Goal: Information Seeking & Learning: Learn about a topic

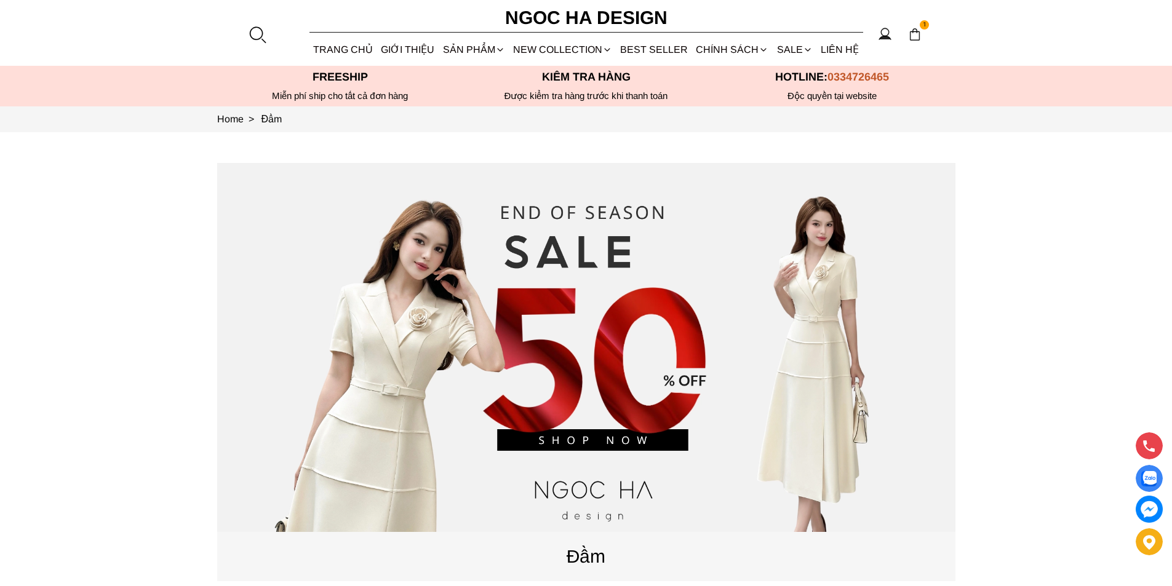
click at [258, 41] on div at bounding box center [257, 34] width 18 height 18
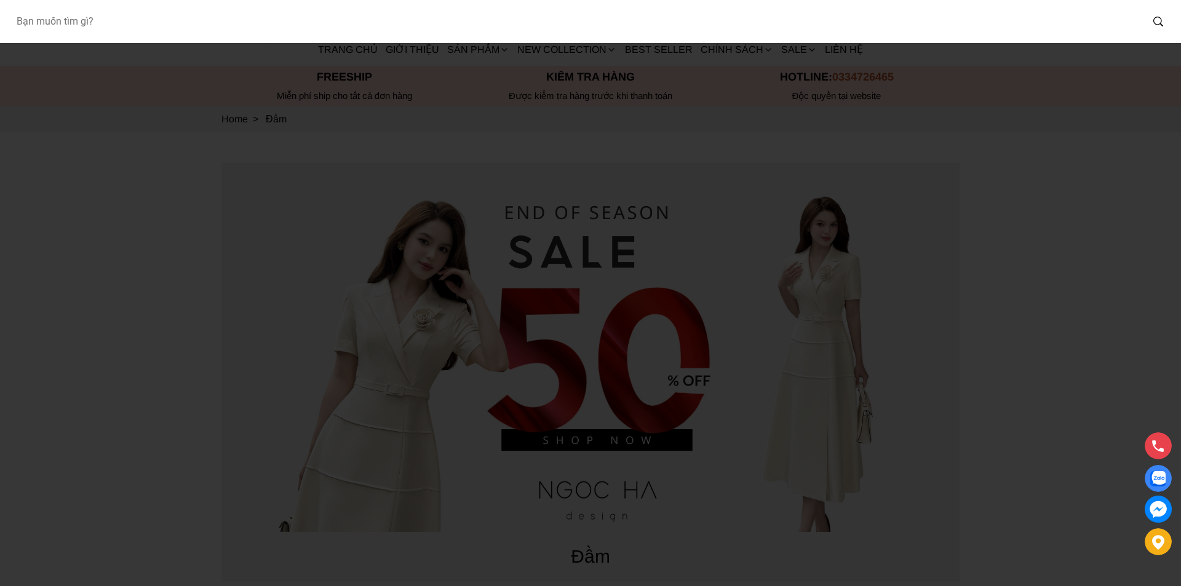
click at [178, 23] on input "Input search Bạn muốn tìm gì?" at bounding box center [574, 21] width 1136 height 28
type input "A1080"
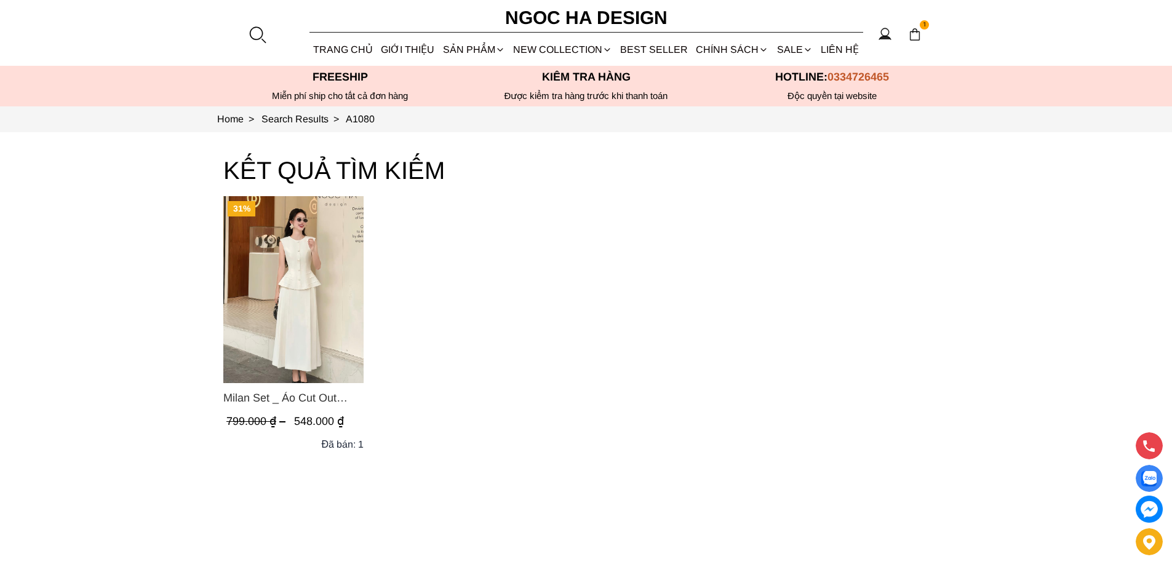
click at [307, 312] on img "Product image - Milan Set _ Áo Cut Out Tùng Không Tay Kết Hợp Chân Váy Xếp Ly A…" at bounding box center [293, 289] width 140 height 187
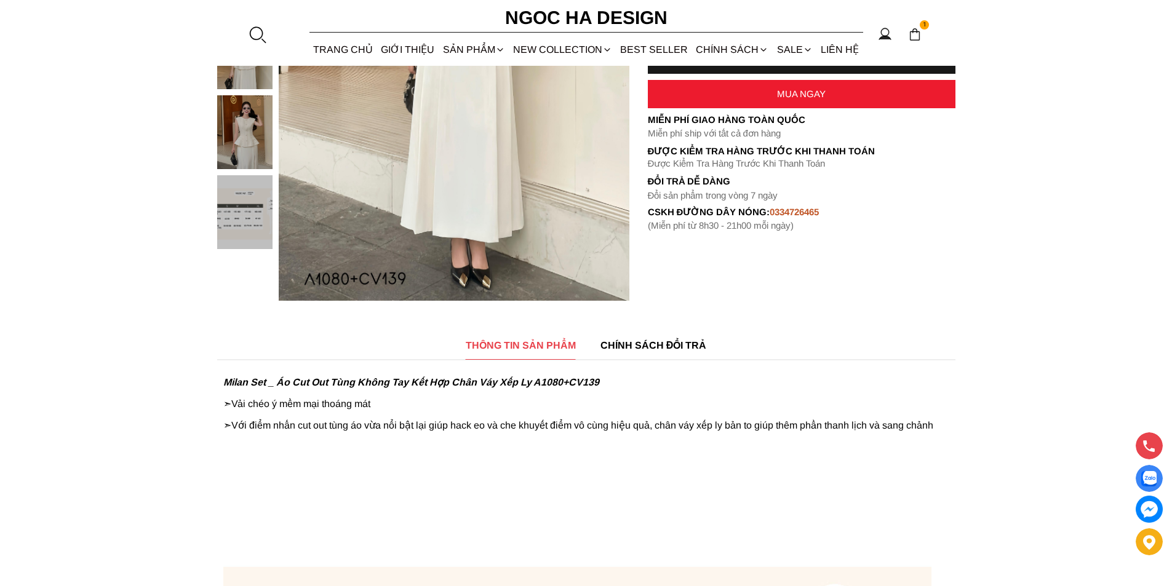
scroll to position [62, 0]
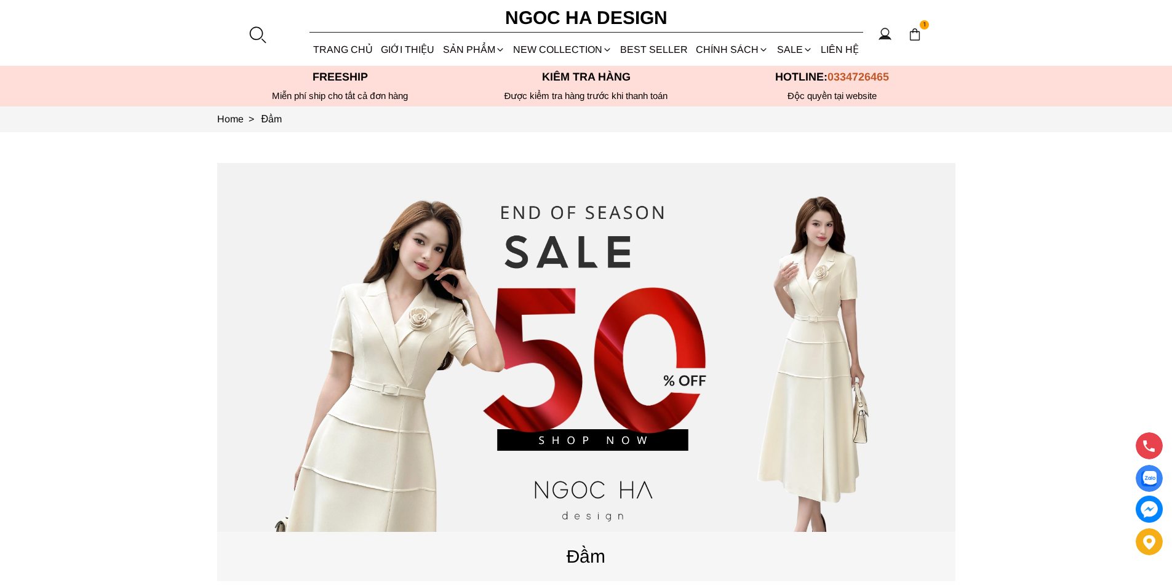
click at [257, 38] on div at bounding box center [257, 34] width 18 height 18
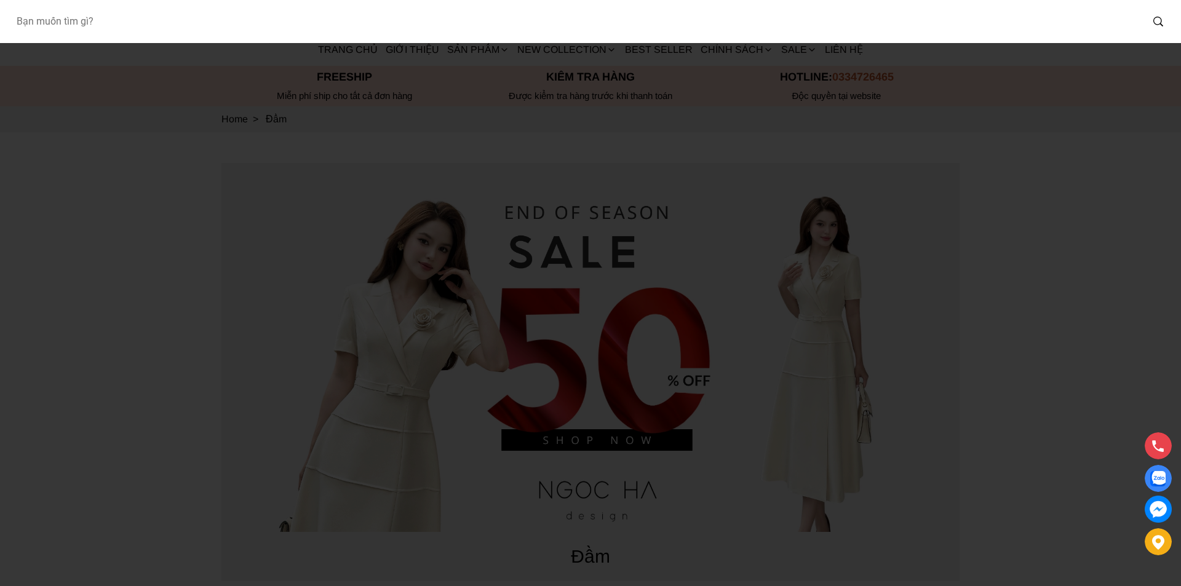
click at [173, 31] on input "Input search Bạn muốn tìm gì?" at bounding box center [574, 21] width 1136 height 28
type input "A1089"
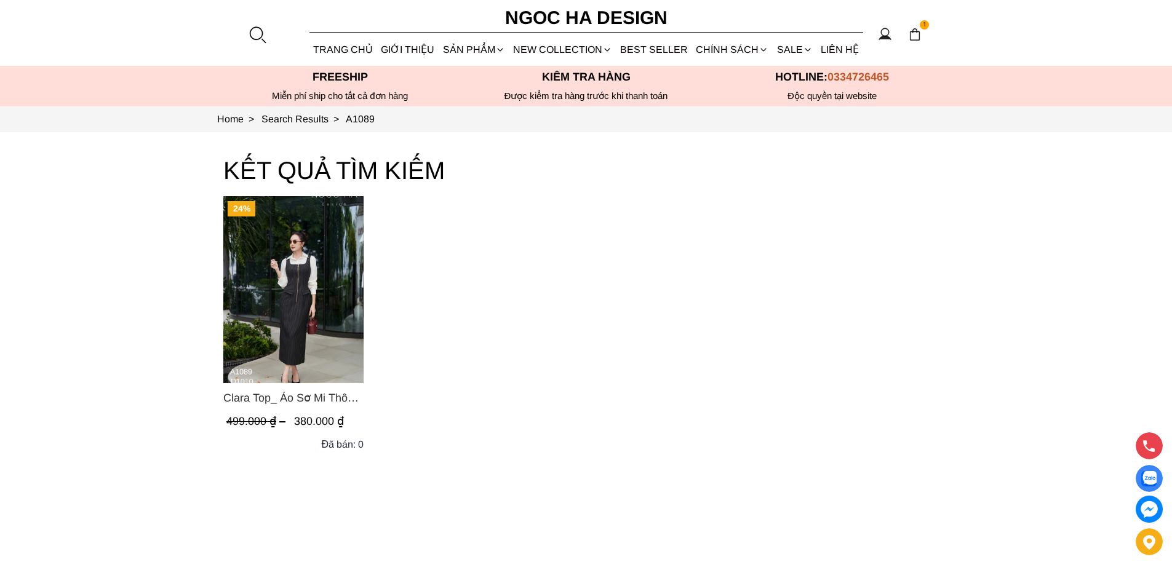
click at [255, 29] on div at bounding box center [257, 34] width 18 height 18
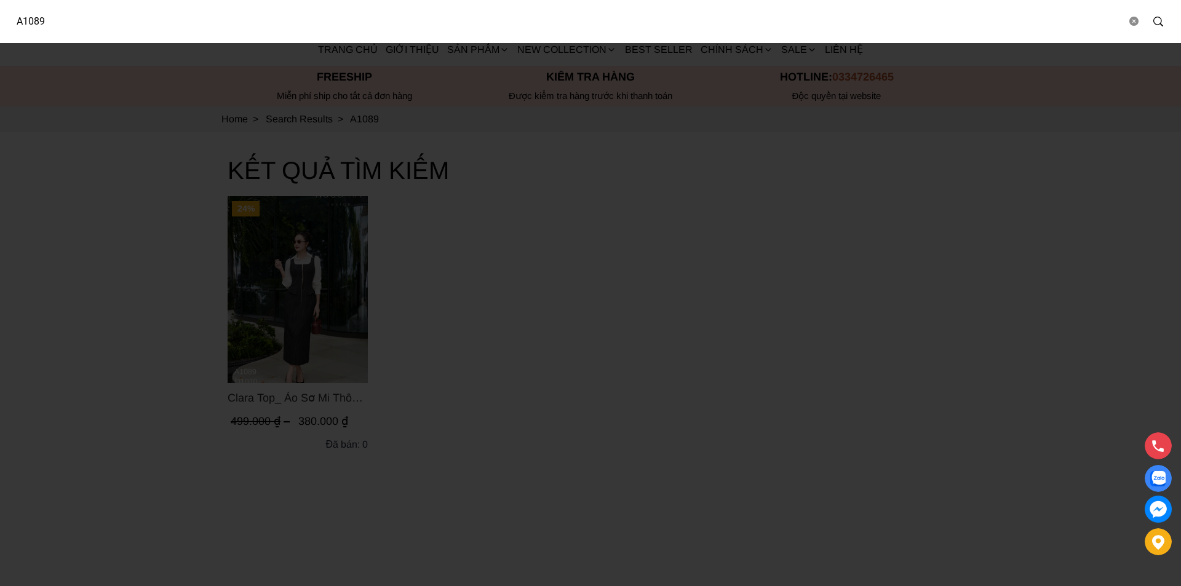
drag, startPoint x: 118, startPoint y: 23, endPoint x: 9, endPoint y: 22, distance: 108.9
click at [9, 22] on input "A1089" at bounding box center [566, 21] width 1120 height 28
type input "CV135"
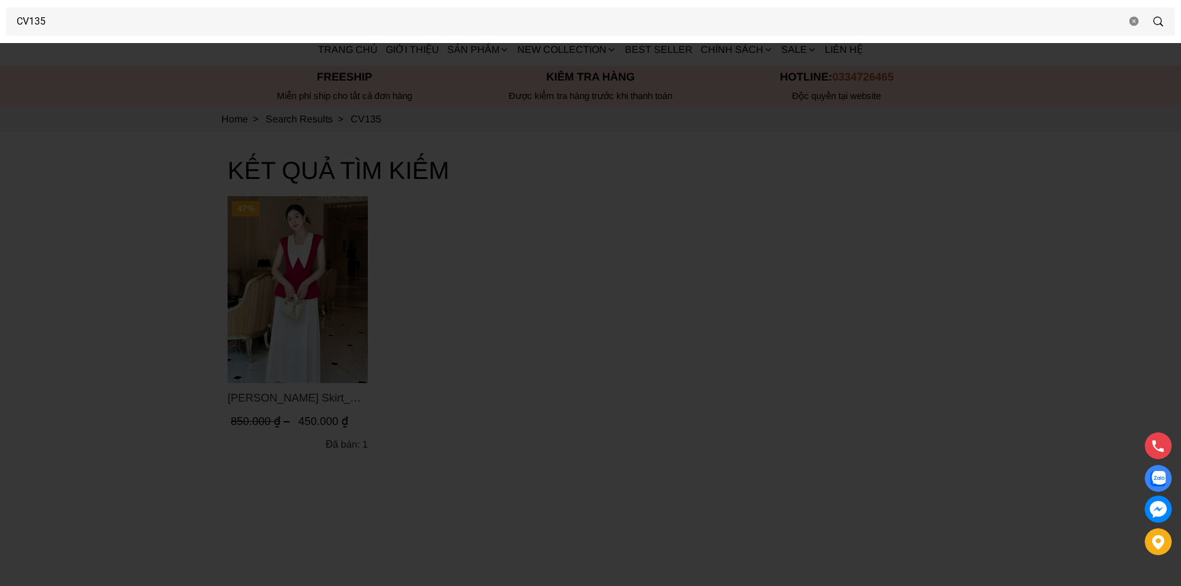
click at [308, 265] on div at bounding box center [590, 293] width 1181 height 586
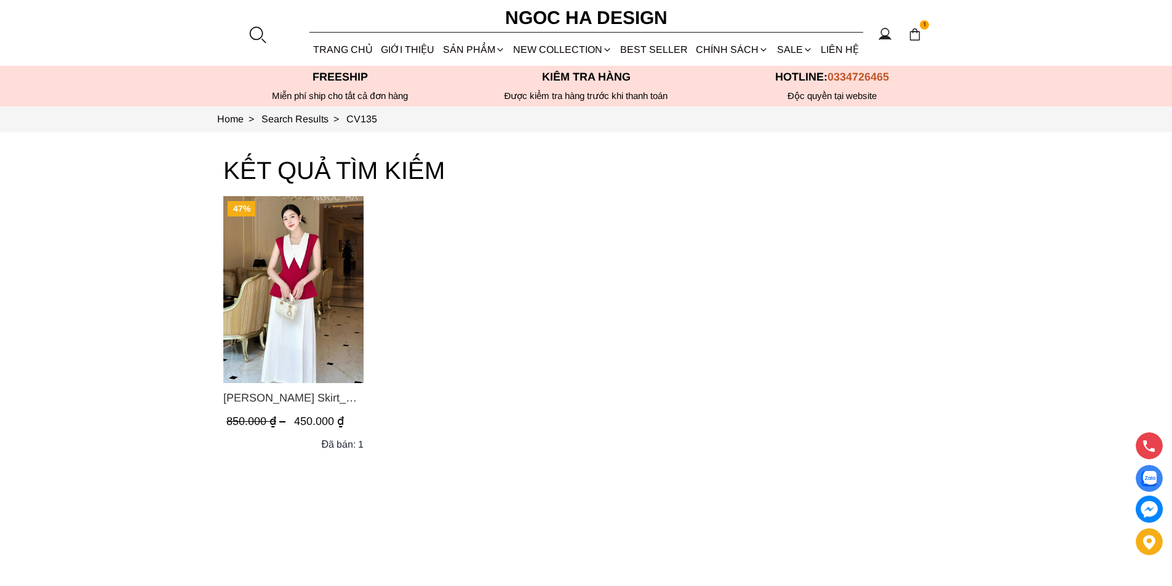
click at [306, 265] on img "Product image - Sara Skirt_ Chân Váy Xếp Ly Màu Trắng CV135" at bounding box center [293, 289] width 140 height 187
click at [257, 27] on div at bounding box center [257, 34] width 18 height 18
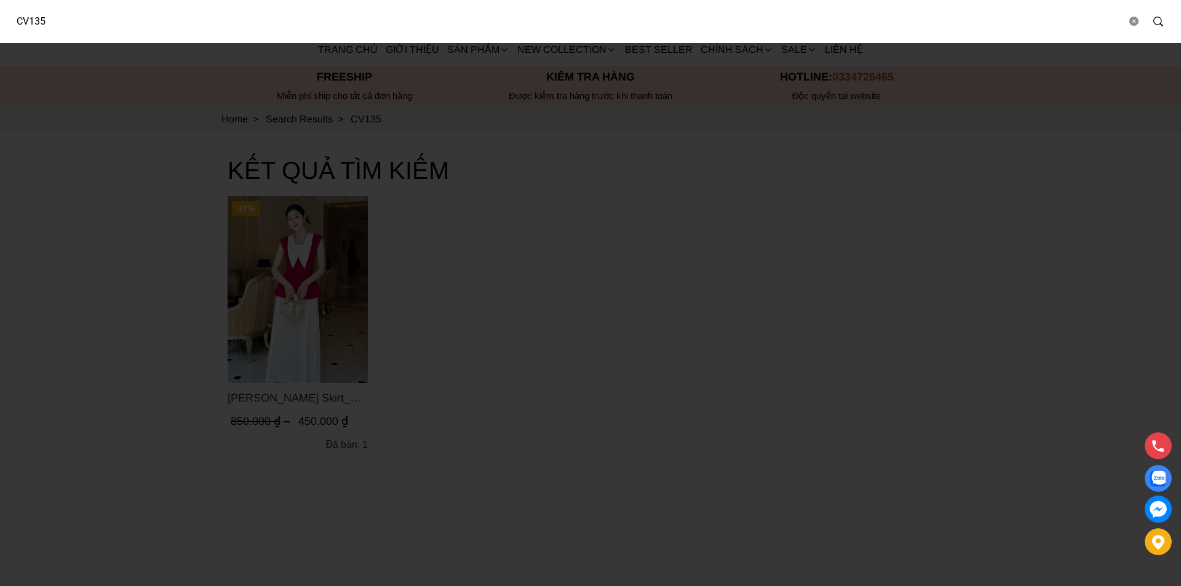
click at [132, 30] on input "CV135" at bounding box center [566, 21] width 1120 height 28
type input "Q053"
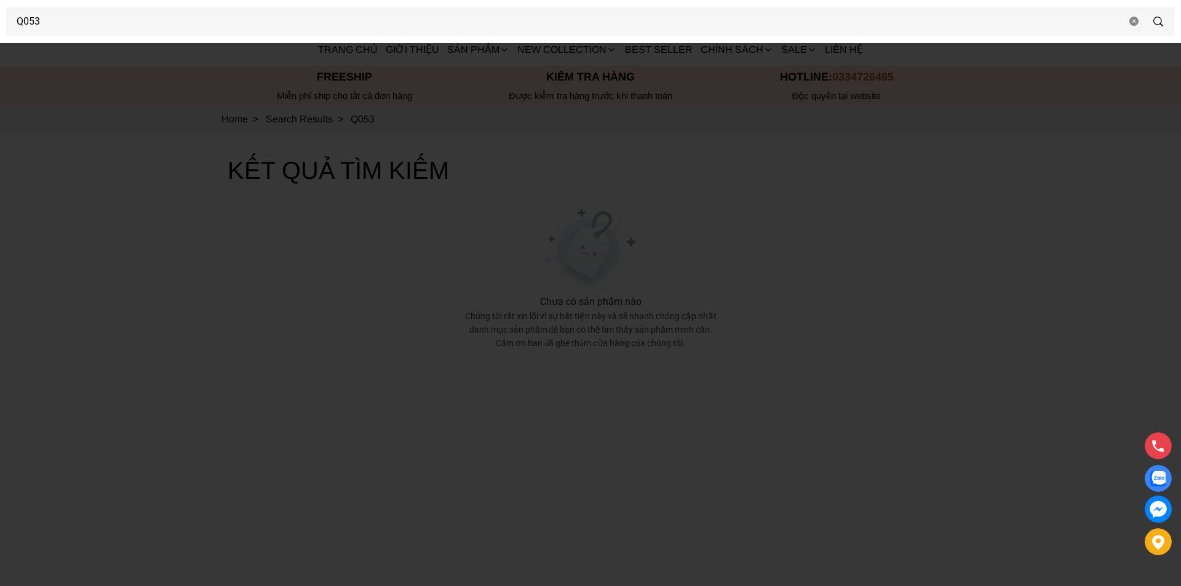
click at [58, 136] on div at bounding box center [590, 293] width 1181 height 586
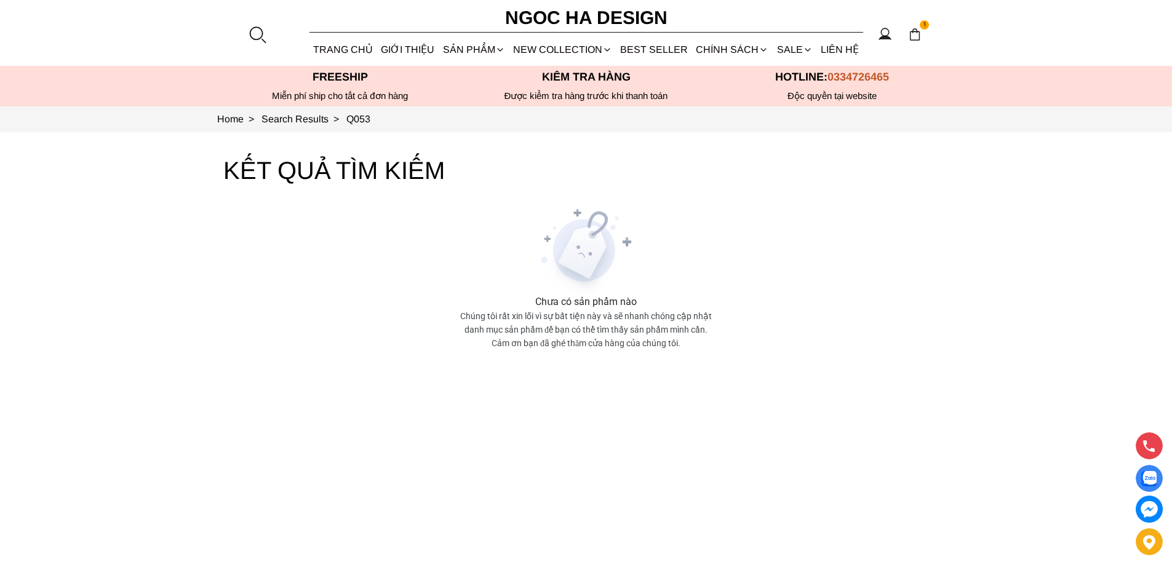
click at [253, 32] on div at bounding box center [257, 34] width 18 height 18
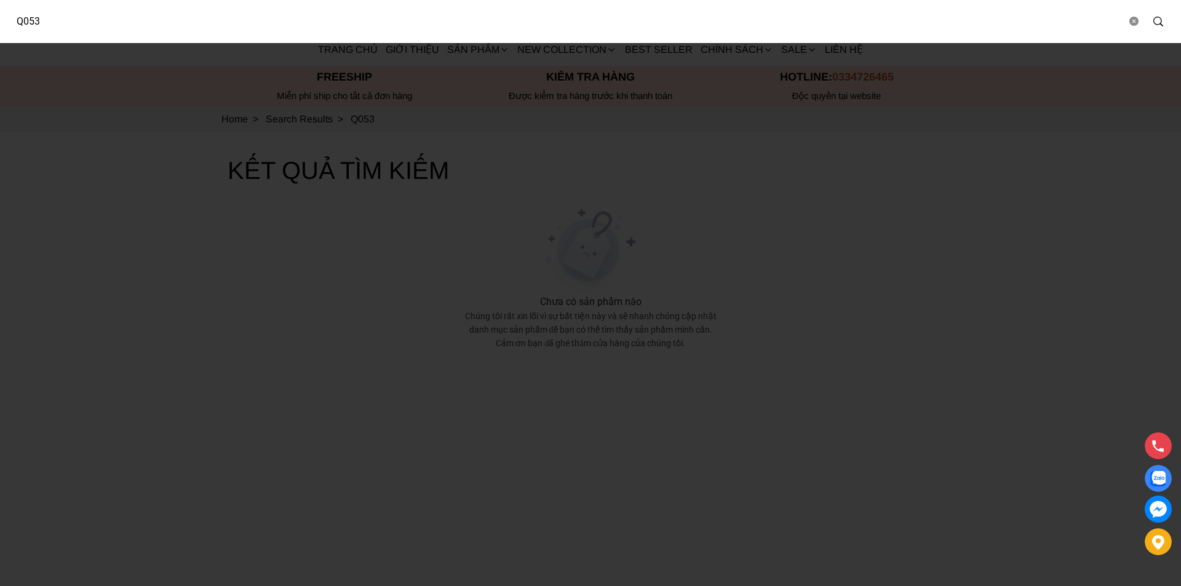
click at [170, 34] on input "Q053" at bounding box center [566, 21] width 1120 height 28
click at [81, 34] on div "Q053" at bounding box center [590, 21] width 1181 height 43
drag, startPoint x: 44, startPoint y: 27, endPoint x: 0, endPoint y: 28, distance: 43.7
click at [0, 28] on div "Q053" at bounding box center [590, 21] width 1181 height 43
type input "A1073"
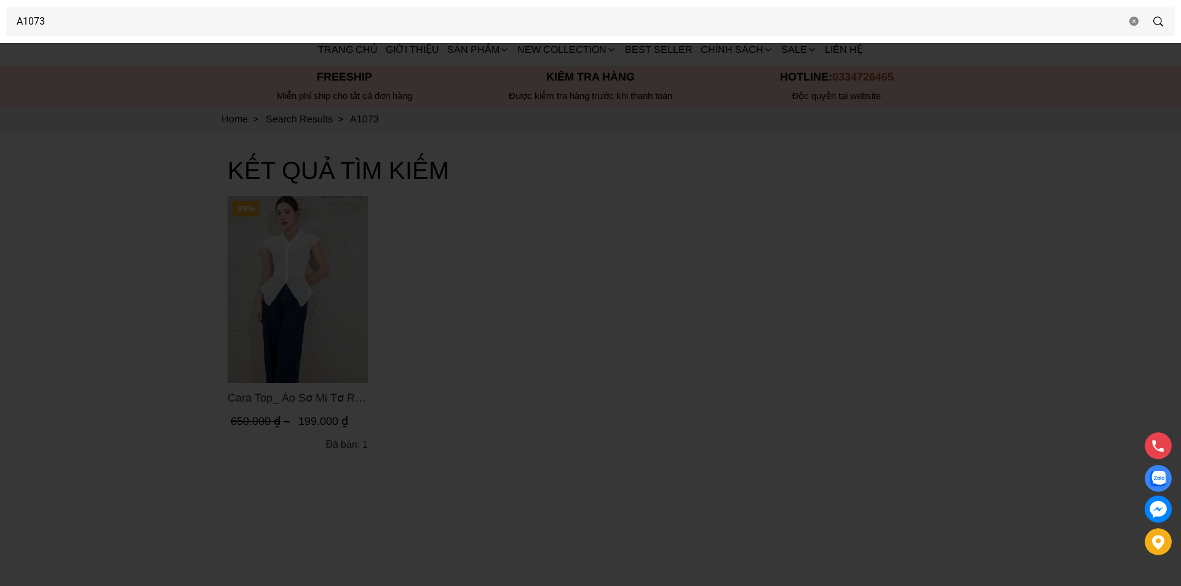
click at [157, 132] on div at bounding box center [590, 293] width 1181 height 586
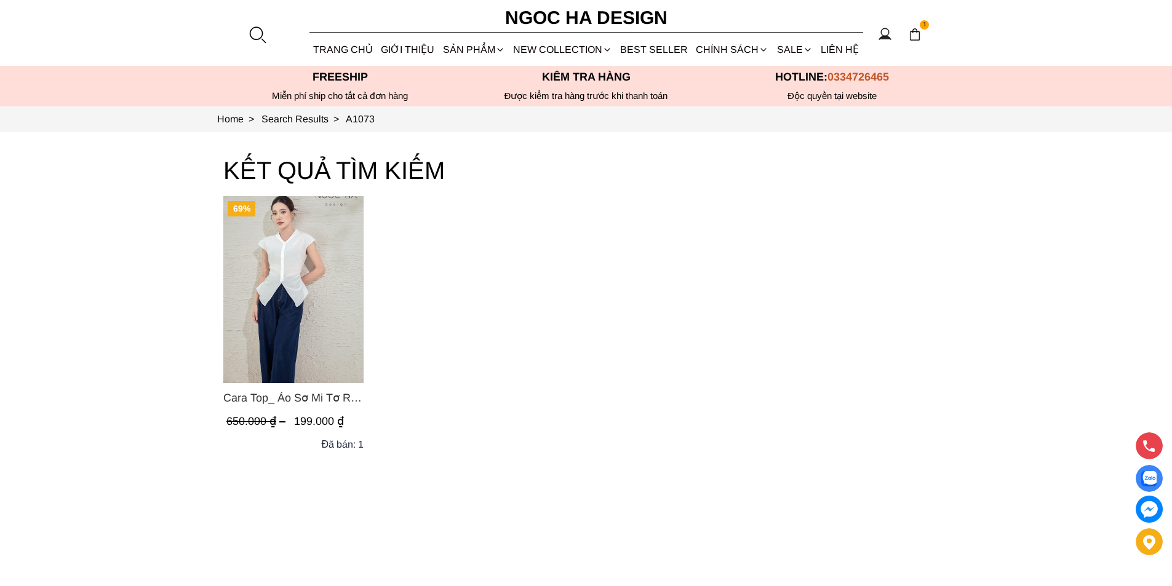
click at [257, 28] on div at bounding box center [257, 34] width 18 height 18
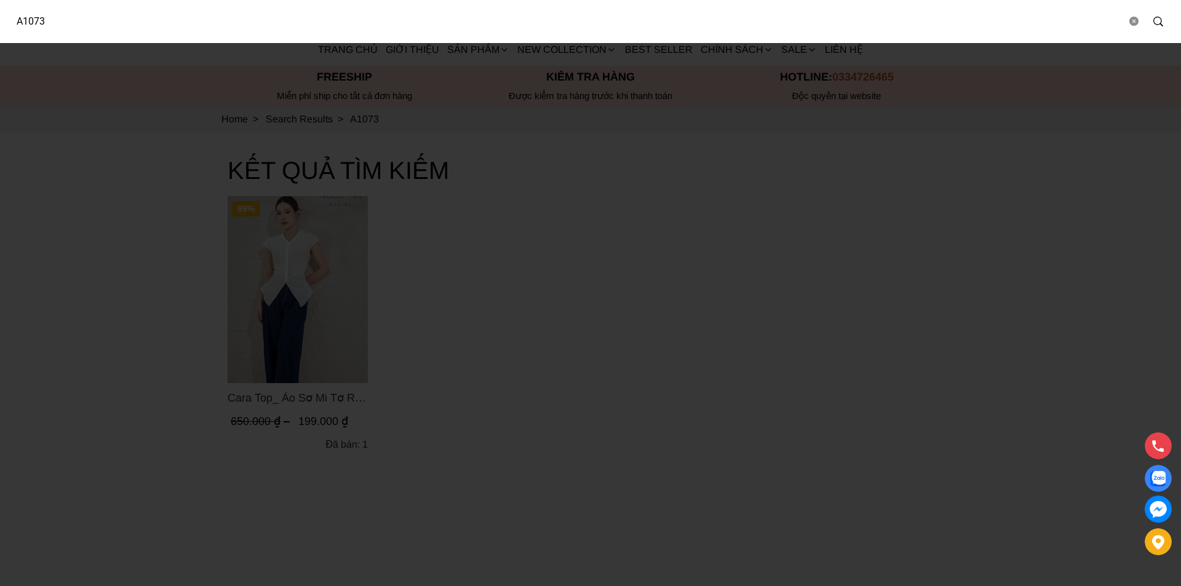
click at [161, 23] on input "A1073" at bounding box center [566, 21] width 1120 height 28
type input "D1013"
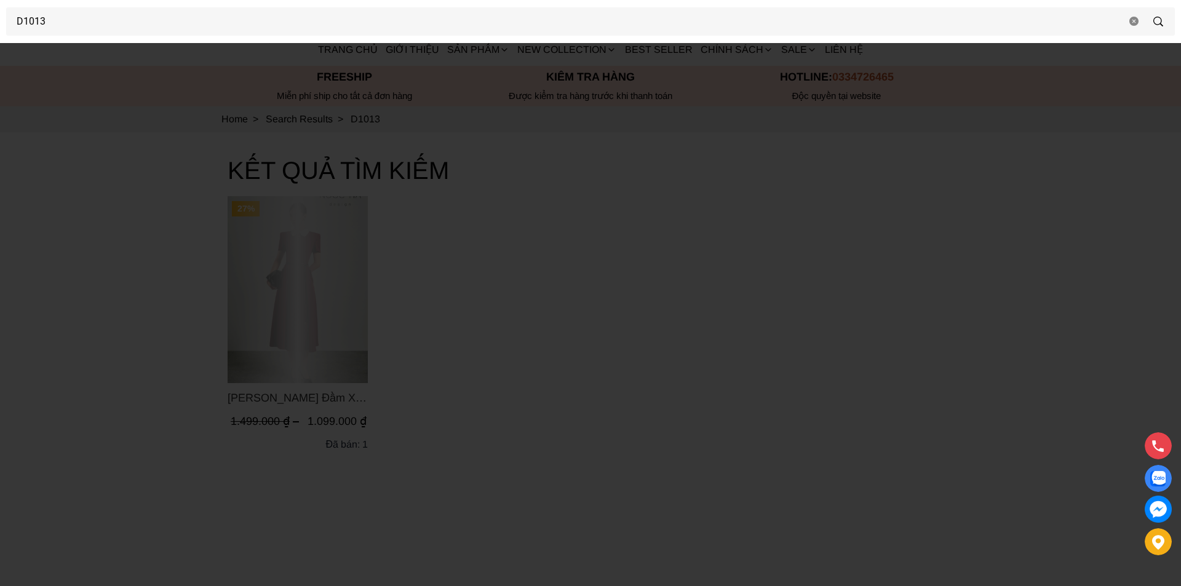
click at [223, 273] on div at bounding box center [590, 293] width 1181 height 586
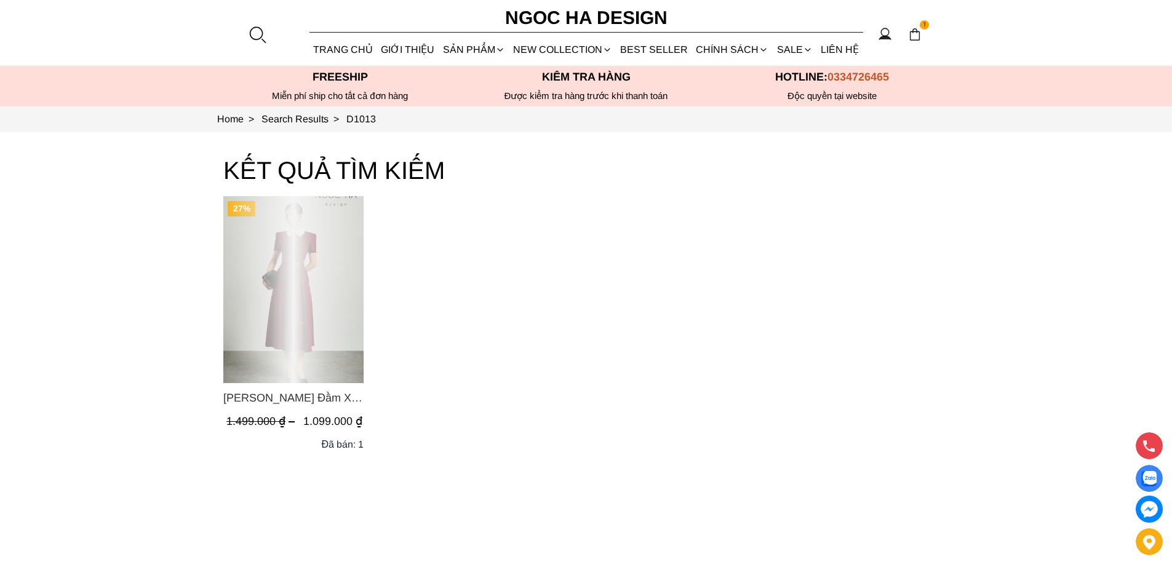
click at [291, 306] on div "Product image - Claire Dress_ Đầm Xòe Màu Đỏ Mix Cổ Trằng D1013" at bounding box center [293, 289] width 140 height 187
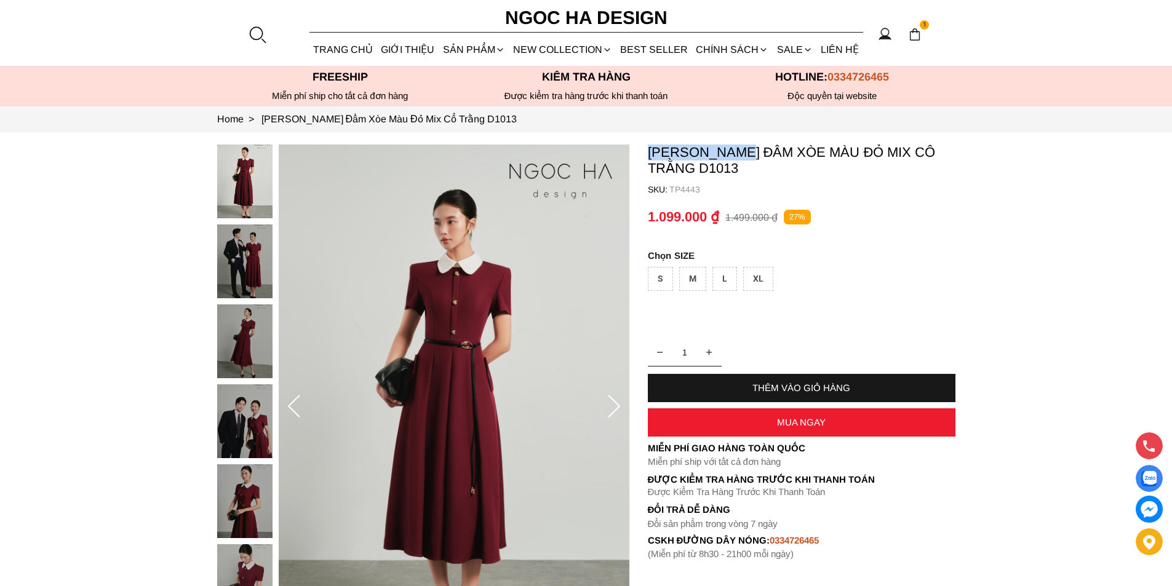
copy p "[PERSON_NAME]"
drag, startPoint x: 645, startPoint y: 149, endPoint x: 747, endPoint y: 146, distance: 102.2
click at [747, 146] on section "[PERSON_NAME] Đầm Xòe Màu Đỏ Mix Cổ Trằng D1013 SKU: TP4443 1 THÊM VÀO GIỎ HÀNG…" at bounding box center [586, 407] width 1172 height 550
